Goal: Navigation & Orientation: Understand site structure

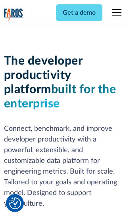
scroll to position [120, 0]
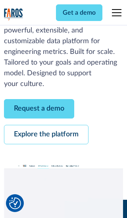
click at [39, 109] on link "Request a demo" at bounding box center [39, 108] width 70 height 19
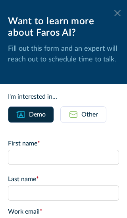
click at [117, 13] on icon at bounding box center [117, 13] width 6 height 6
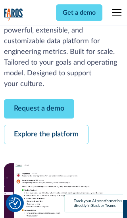
scroll to position [145, 0]
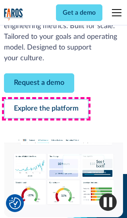
click at [46, 109] on link "Explore the platform" at bounding box center [46, 108] width 84 height 19
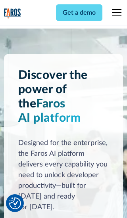
scroll to position [5956, 0]
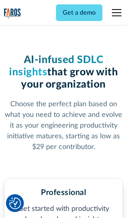
scroll to position [1231, 0]
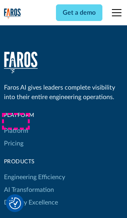
click at [15, 124] on link "Platform" at bounding box center [16, 130] width 24 height 13
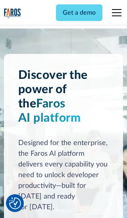
scroll to position [6211, 0]
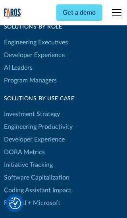
scroll to position [4912, 0]
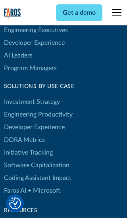
click at [24, 134] on link "DORA Metrics" at bounding box center [24, 140] width 41 height 13
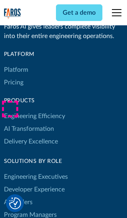
scroll to position [3473, 0]
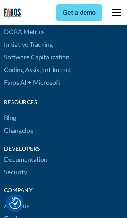
scroll to position [3585, 0]
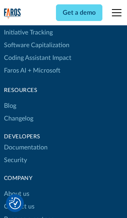
click at [18, 112] on link "Changelog" at bounding box center [18, 118] width 29 height 13
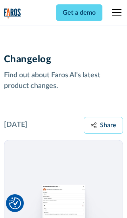
scroll to position [9576, 0]
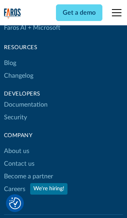
click at [16, 145] on link "About us" at bounding box center [16, 151] width 25 height 13
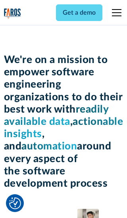
scroll to position [2736, 0]
